Goal: Transaction & Acquisition: Purchase product/service

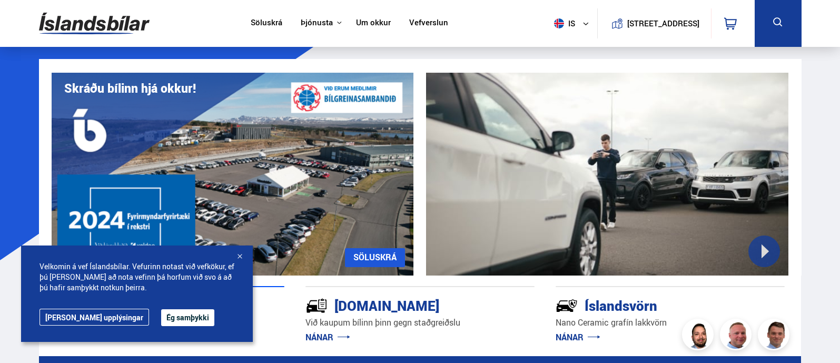
click at [163, 311] on button "Ég samþykki" at bounding box center [187, 317] width 53 height 17
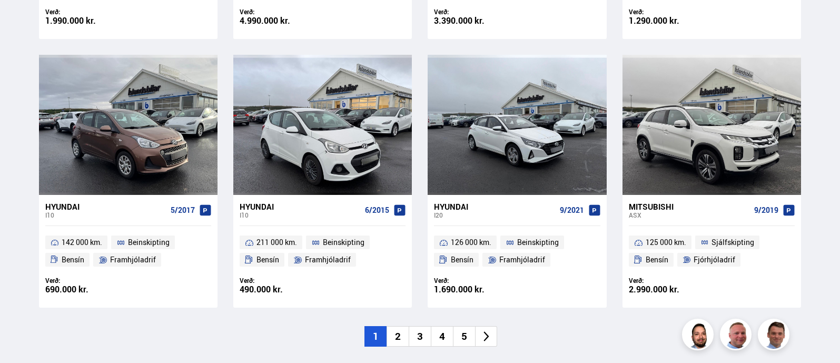
scroll to position [755, 0]
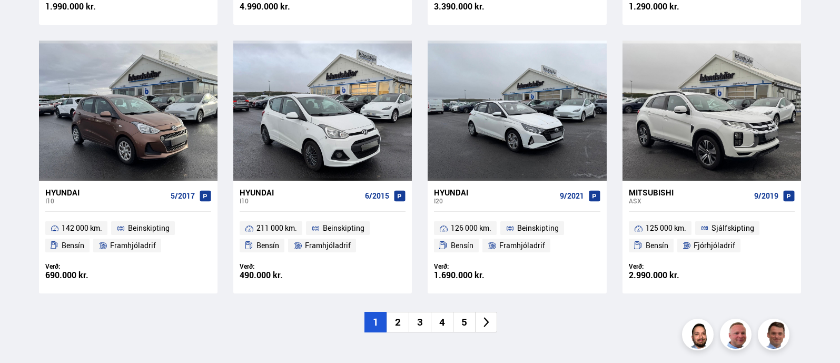
click at [402, 315] on li "2" at bounding box center [397, 322] width 22 height 21
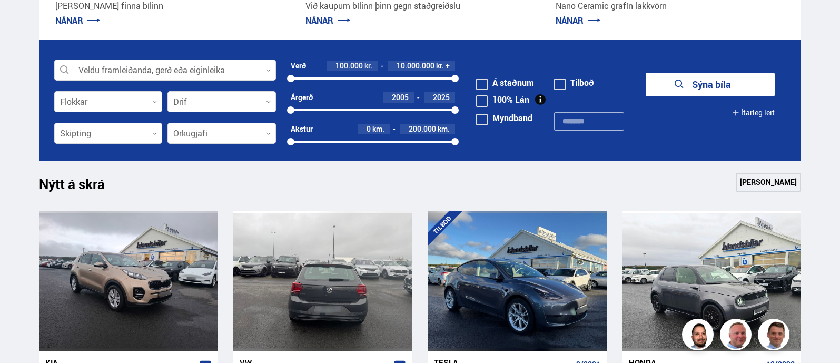
scroll to position [315, 0]
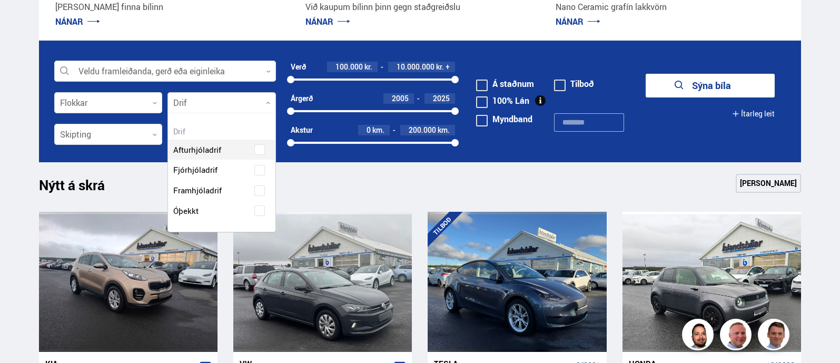
click at [271, 105] on div at bounding box center [221, 103] width 108 height 21
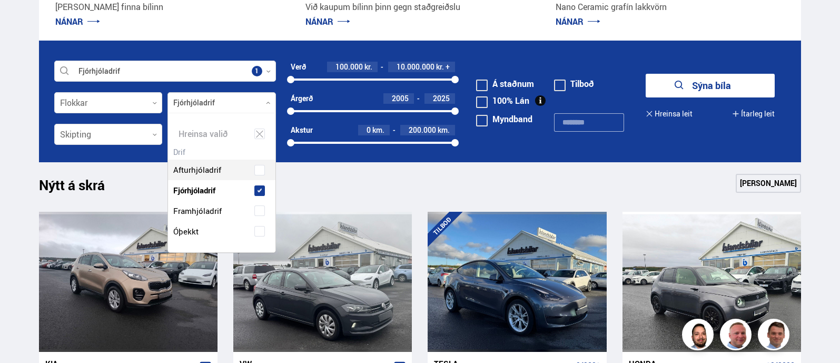
click at [231, 172] on div "Afturhjóladrif Fjórhjóladrif Framhjóladrif Óþekkt" at bounding box center [221, 192] width 107 height 97
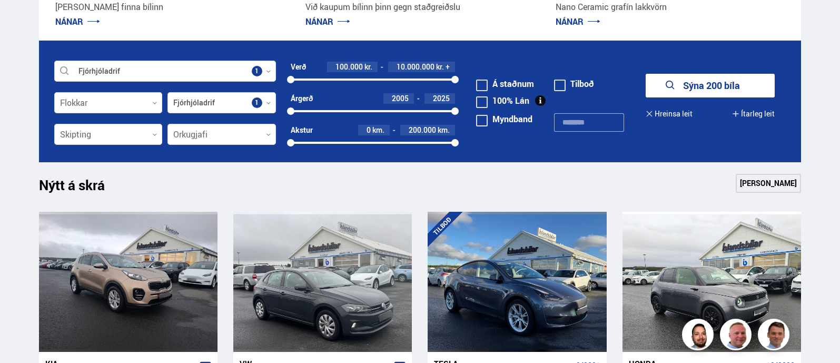
click at [417, 189] on div "Nýtt á skrá Sjá meira" at bounding box center [420, 186] width 762 height 25
click at [681, 86] on button "Sýna 200 bíla" at bounding box center [709, 86] width 129 height 24
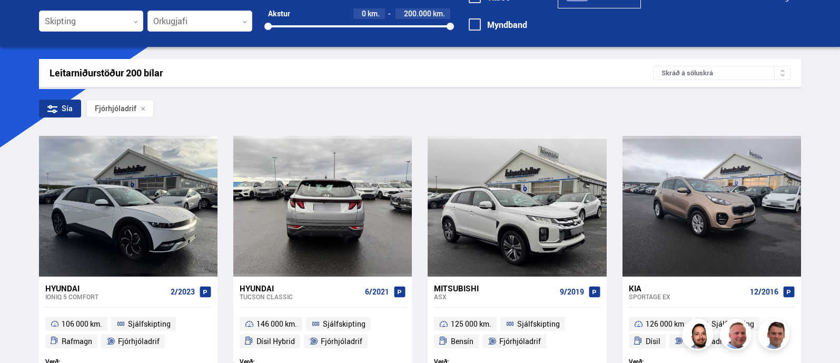
scroll to position [113, 0]
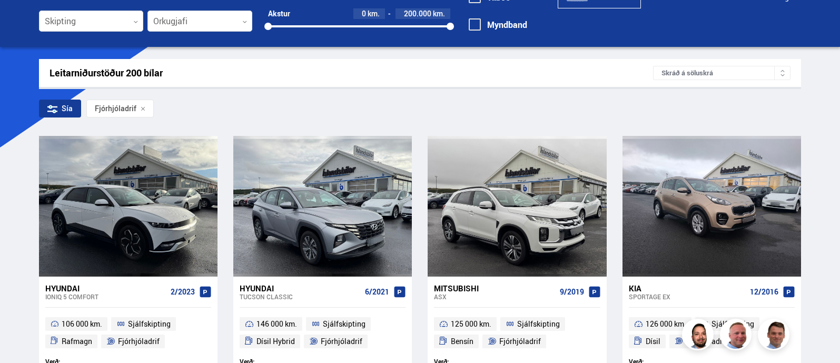
click at [61, 107] on div "Sía" at bounding box center [60, 108] width 42 height 18
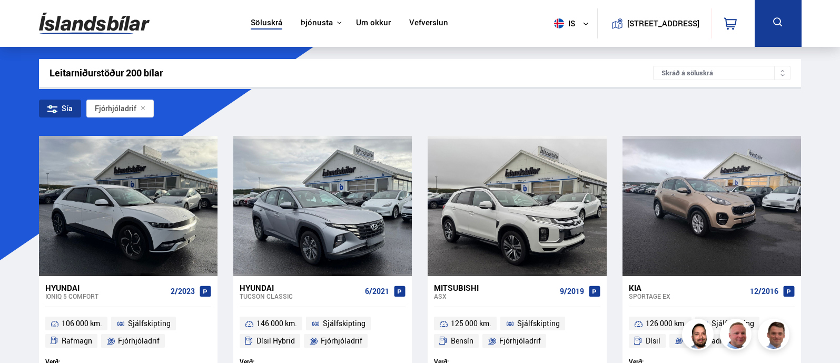
click at [63, 112] on div "Sía" at bounding box center [60, 108] width 42 height 18
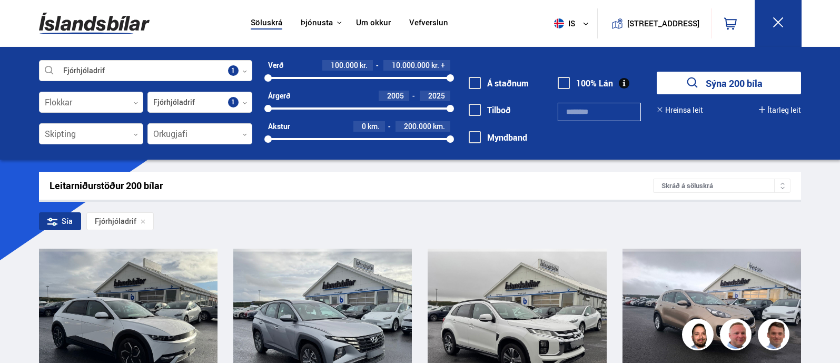
click at [783, 188] on icon at bounding box center [782, 187] width 5 height 5
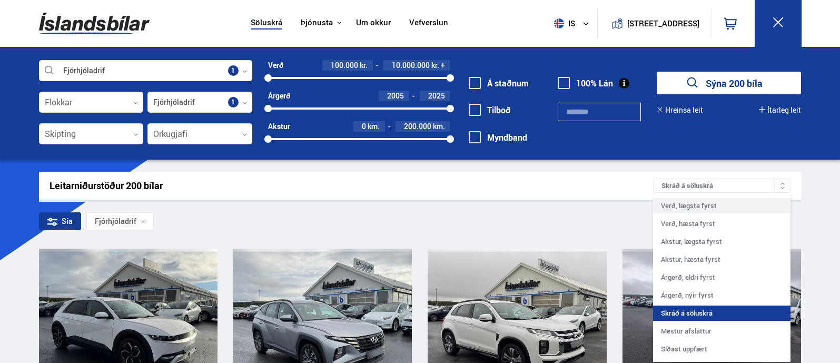
click at [755, 209] on div "Verð, lægsta fyrst" at bounding box center [721, 205] width 137 height 15
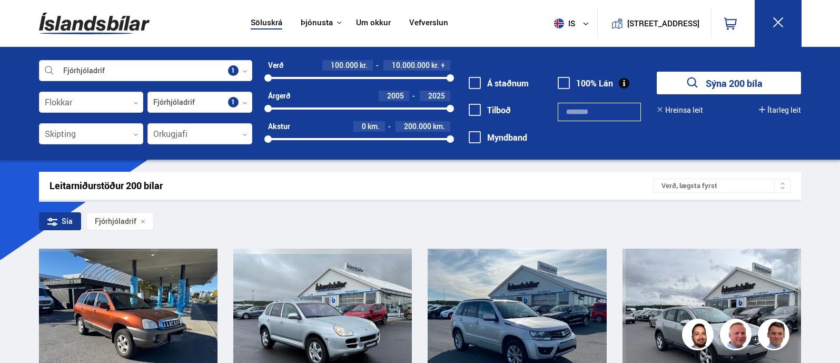
click at [295, 214] on div "Sía Fjórhjóladrif" at bounding box center [420, 223] width 762 height 22
click at [51, 225] on icon at bounding box center [52, 221] width 10 height 10
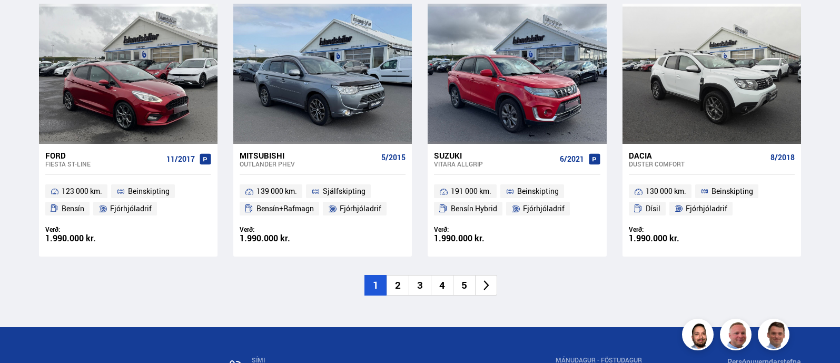
scroll to position [1487, 0]
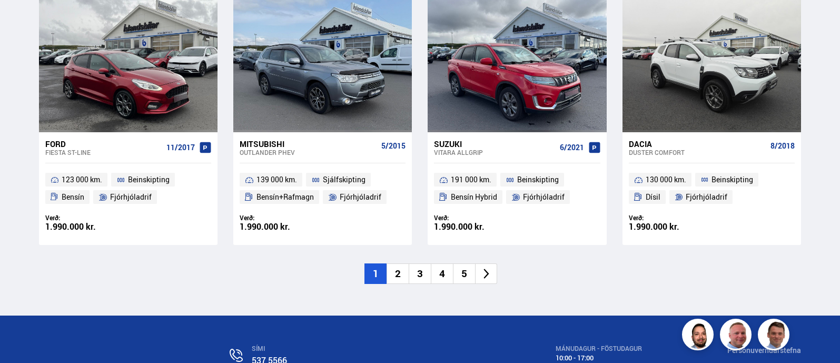
click at [399, 277] on li "2" at bounding box center [397, 273] width 22 height 21
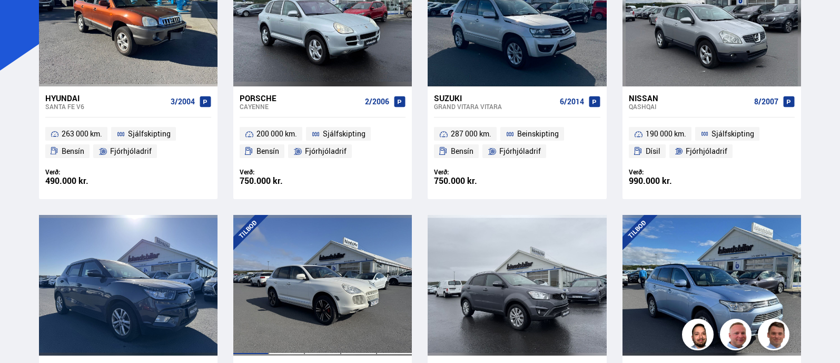
scroll to position [91, 0]
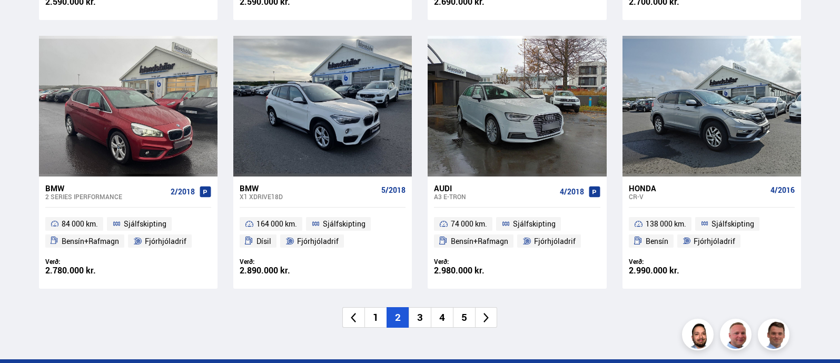
scroll to position [1556, 0]
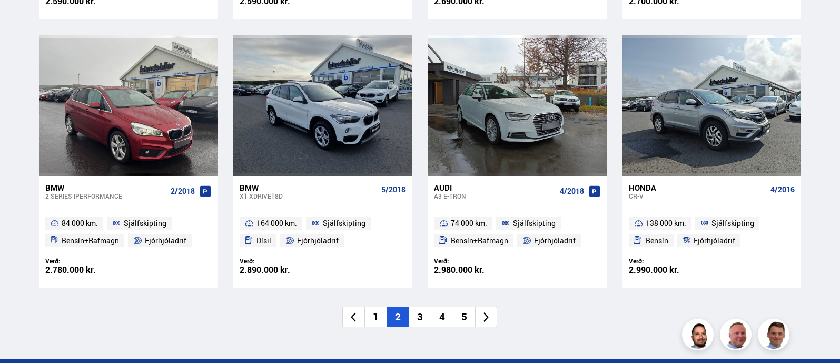
click at [409, 312] on li "3" at bounding box center [419, 316] width 22 height 21
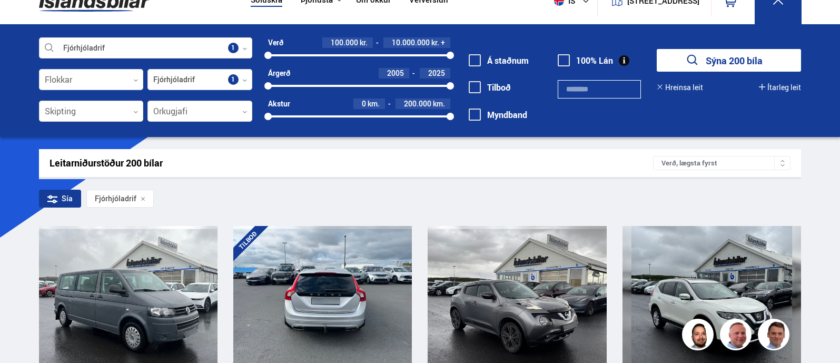
scroll to position [3, 0]
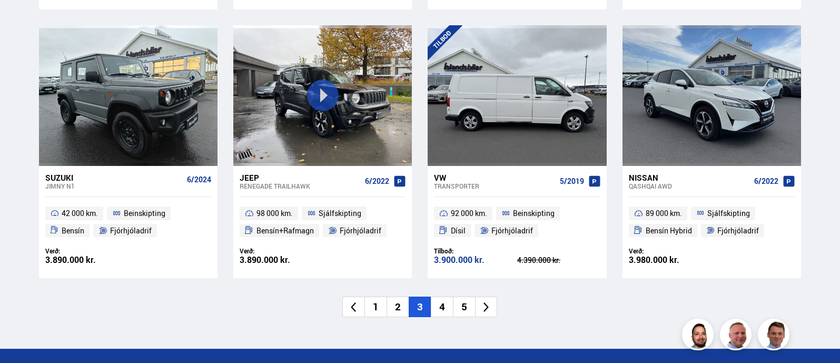
scroll to position [1579, 0]
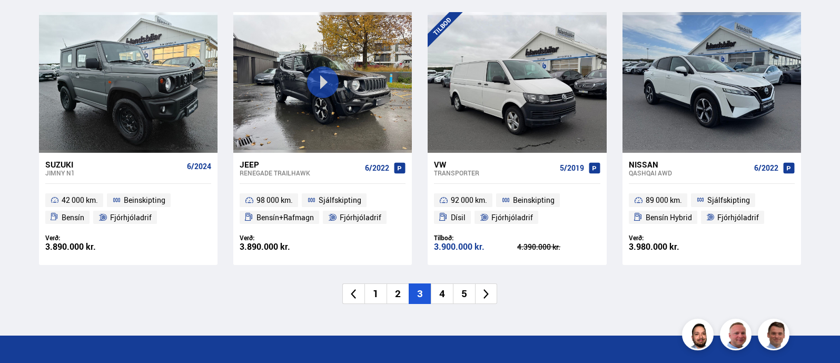
click at [445, 292] on li "4" at bounding box center [442, 293] width 22 height 21
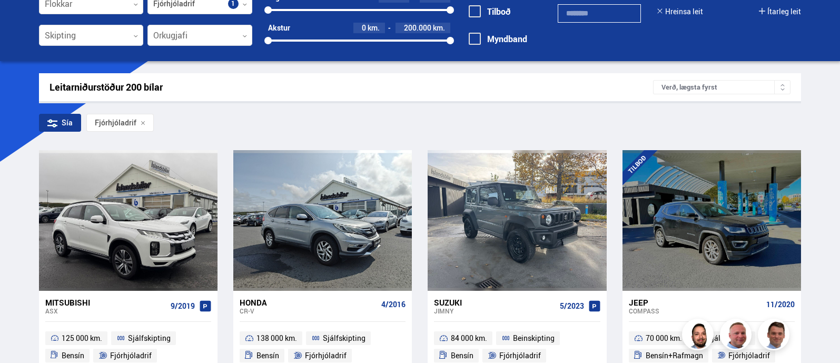
scroll to position [41, 0]
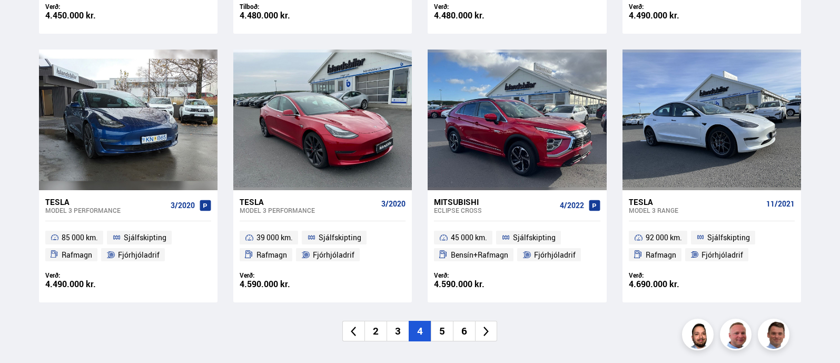
scroll to position [1543, 0]
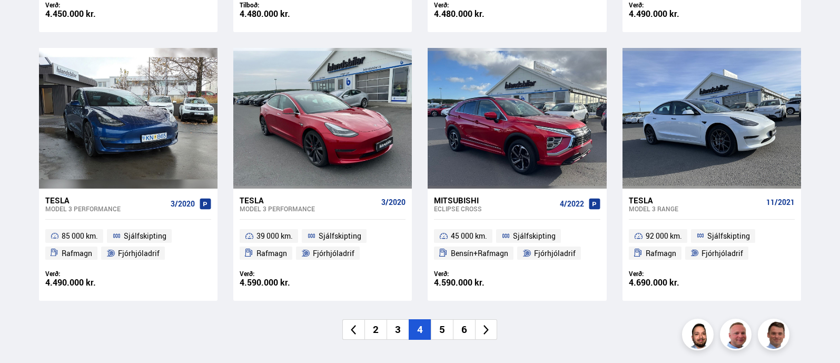
click at [436, 319] on li "5" at bounding box center [442, 329] width 22 height 21
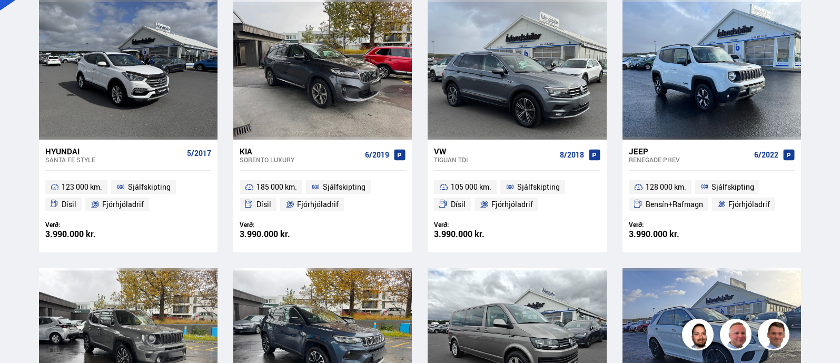
scroll to position [126, 0]
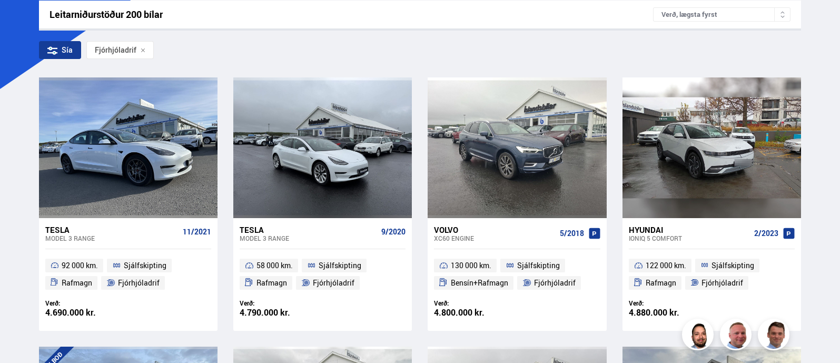
scroll to position [176, 0]
